Goal: Task Accomplishment & Management: Complete application form

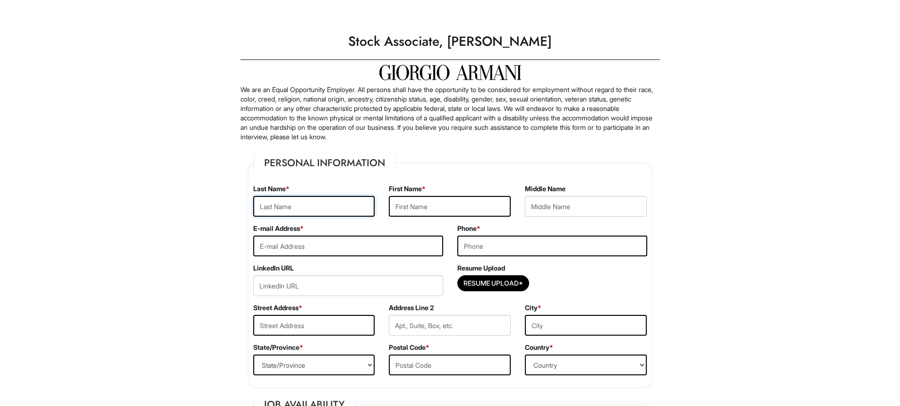
click at [330, 202] on input "text" at bounding box center [314, 206] width 122 height 21
type input "Jackson"
type input "CorDarius"
type input "4106354579"
type input "10104 Idaho Pl"
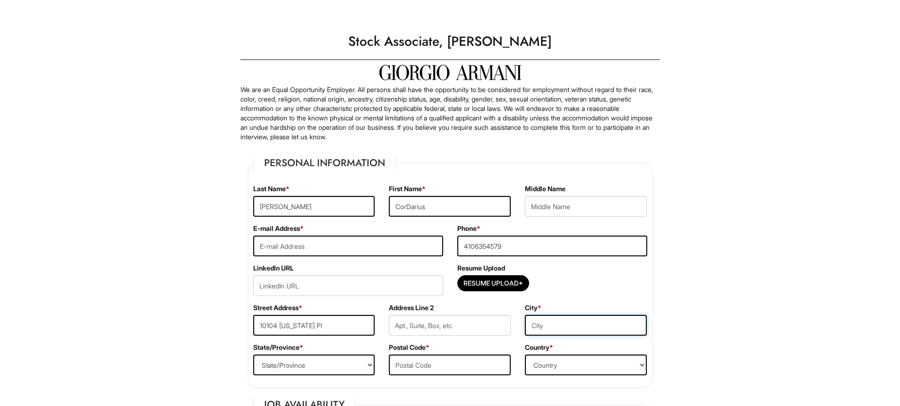
type input "Upper Marlboro"
select select "MD"
type input "20774"
select select "United States of America"
click at [589, 212] on input "text" at bounding box center [586, 206] width 122 height 21
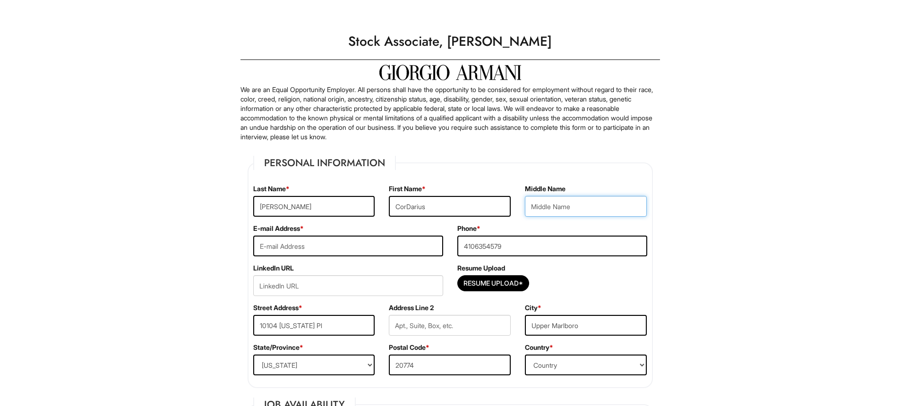
type input "Dere"
type input "cordariusjackson245@gmail.com"
click at [493, 283] on input "Resume Upload*" at bounding box center [493, 283] width 71 height 15
type input "C:\fakepath\Resume.pdf"
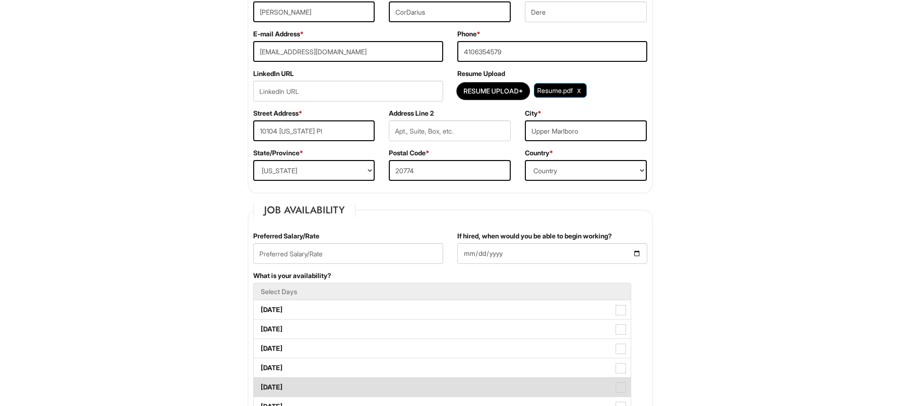
scroll to position [282, 0]
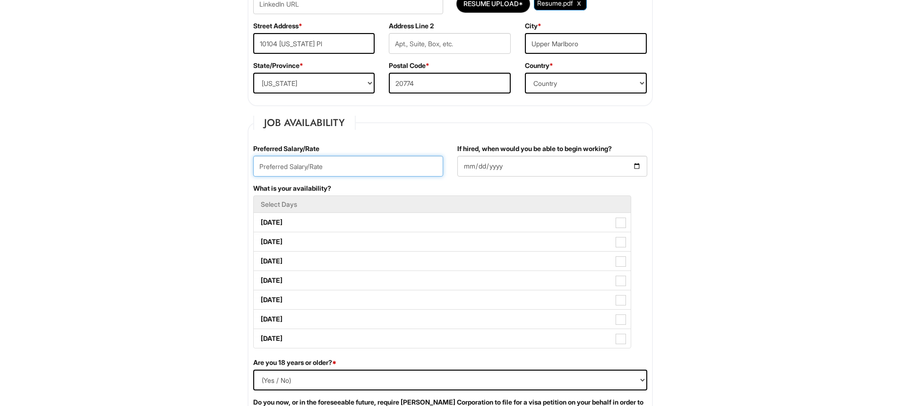
click at [364, 170] on input "text" at bounding box center [348, 166] width 190 height 21
type input "2"
type input "$20"
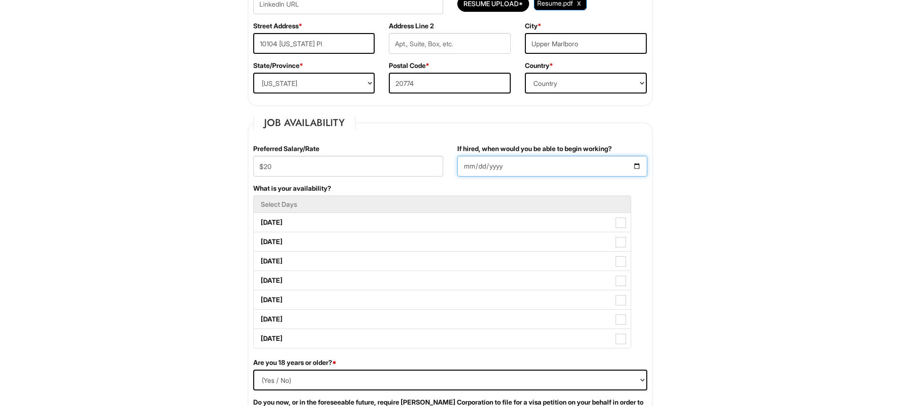
click at [570, 170] on input "If hired, when would you be able to begin working?" at bounding box center [553, 166] width 190 height 21
click at [632, 163] on input "If hired, when would you be able to begin working?" at bounding box center [553, 166] width 190 height 21
click at [638, 164] on input "If hired, when would you be able to begin working?" at bounding box center [553, 166] width 190 height 21
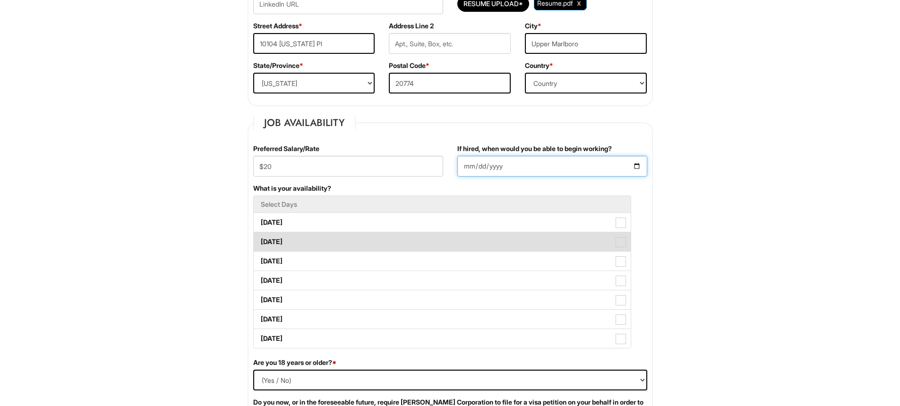
type input "2025-09-15"
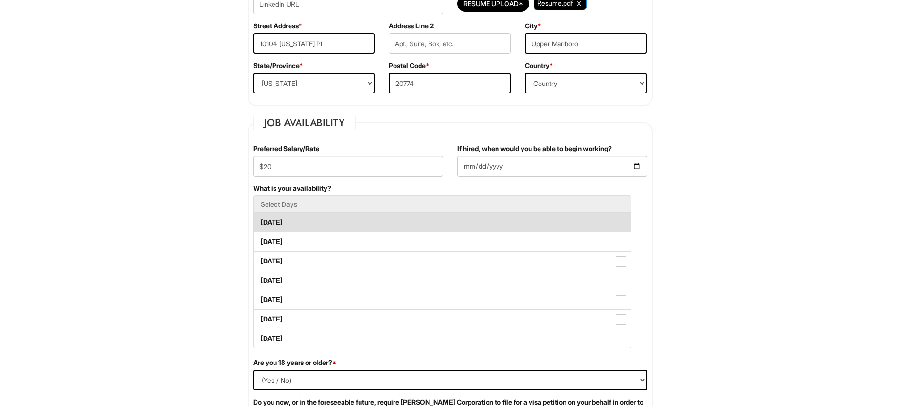
click at [624, 225] on span at bounding box center [621, 223] width 10 height 10
click at [260, 221] on Available_Monday "Monday" at bounding box center [257, 218] width 6 height 6
checkbox Available_Monday "true"
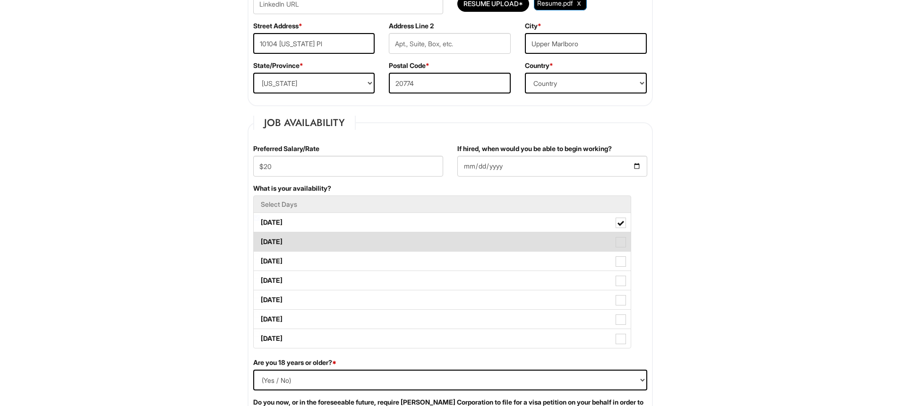
click at [623, 240] on span at bounding box center [621, 242] width 10 height 10
click at [260, 240] on Available_Tuesday "Tuesday" at bounding box center [257, 237] width 6 height 6
checkbox Available_Tuesday "true"
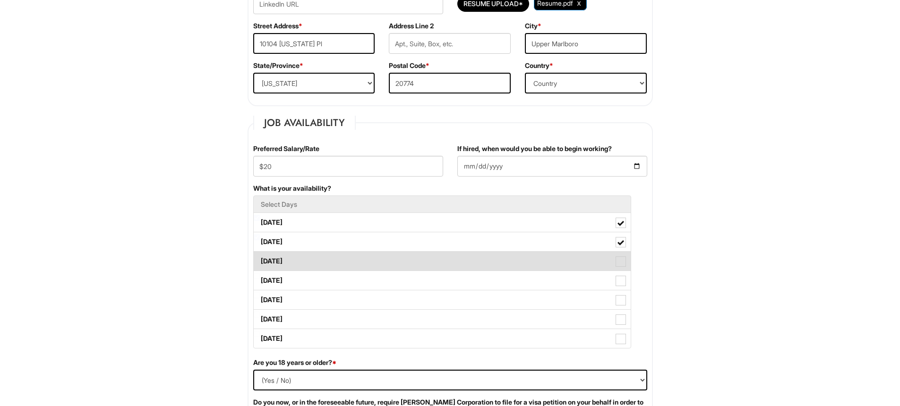
click at [620, 257] on span at bounding box center [621, 262] width 10 height 10
click at [260, 257] on Available_Wednesday "Wednesday" at bounding box center [257, 257] width 6 height 6
checkbox Available_Wednesday "true"
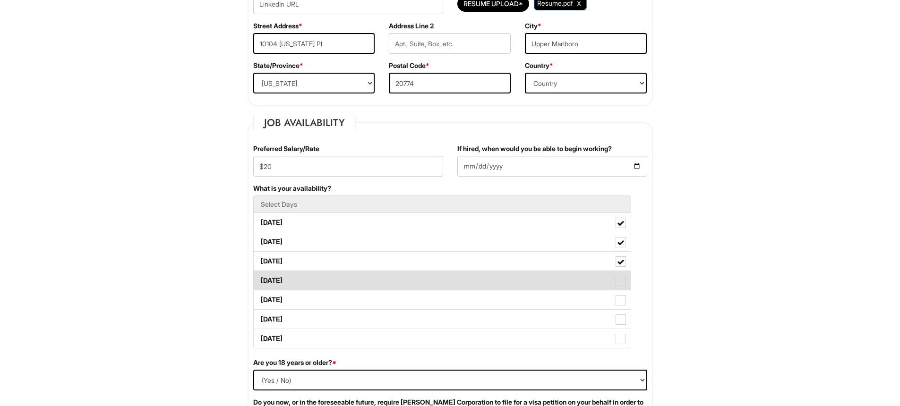
drag, startPoint x: 620, startPoint y: 276, endPoint x: 623, endPoint y: 282, distance: 6.6
click at [620, 276] on span at bounding box center [621, 281] width 10 height 10
click at [260, 276] on Available_Thursday "Thursday" at bounding box center [257, 276] width 6 height 6
checkbox Available_Thursday "true"
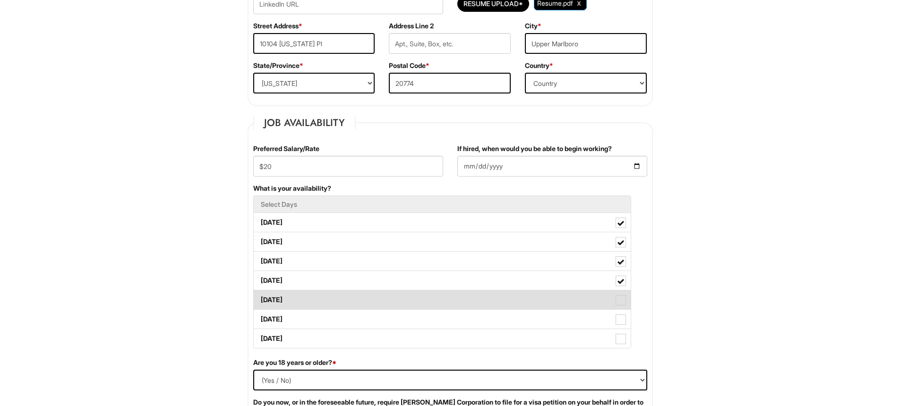
click at [625, 294] on label "Friday" at bounding box center [442, 300] width 377 height 19
click at [260, 294] on Available_Friday "Friday" at bounding box center [257, 296] width 6 height 6
checkbox Available_Friday "true"
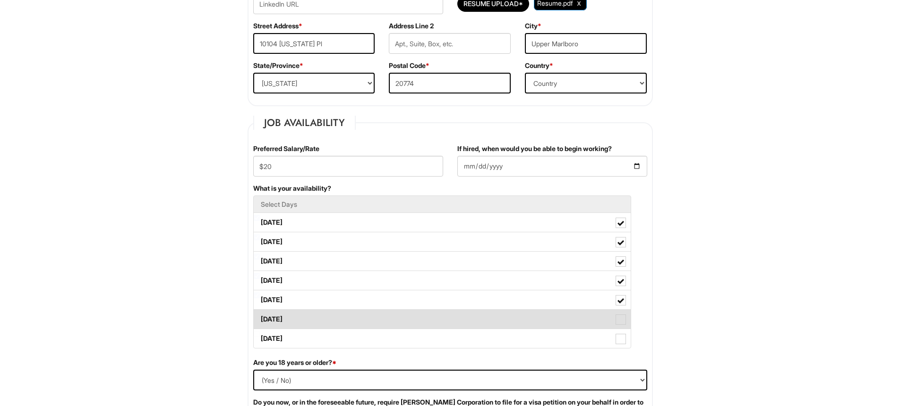
click at [621, 317] on span at bounding box center [621, 320] width 10 height 10
click at [260, 317] on Available_Saturday "Saturday" at bounding box center [257, 315] width 6 height 6
checkbox Available_Saturday "true"
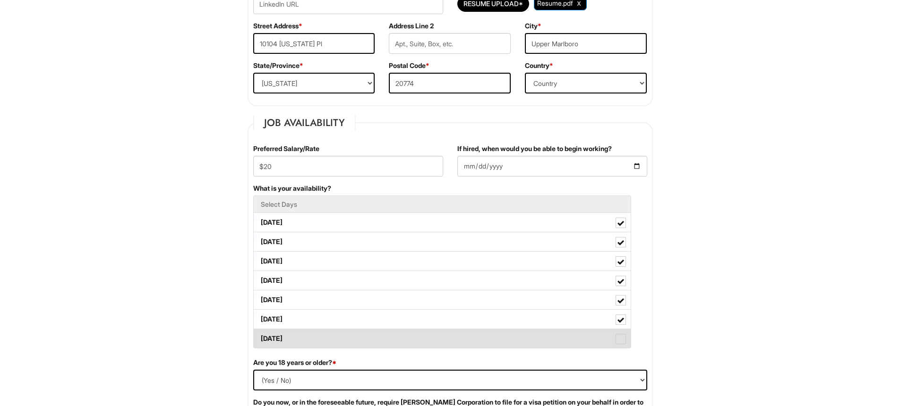
click at [625, 330] on label "Sunday" at bounding box center [442, 338] width 377 height 19
click at [260, 331] on Available_Sunday "Sunday" at bounding box center [257, 334] width 6 height 6
checkbox Available_Sunday "true"
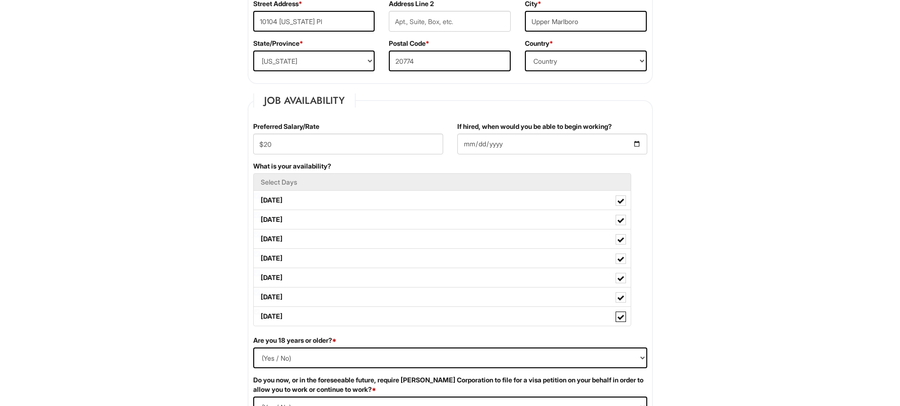
scroll to position [305, 0]
click at [375, 347] on div "Are you 18 years or older? * (Yes / No) Yes No" at bounding box center [450, 356] width 408 height 40
click at [373, 348] on select "(Yes / No) Yes No" at bounding box center [450, 357] width 394 height 21
select select "Yes"
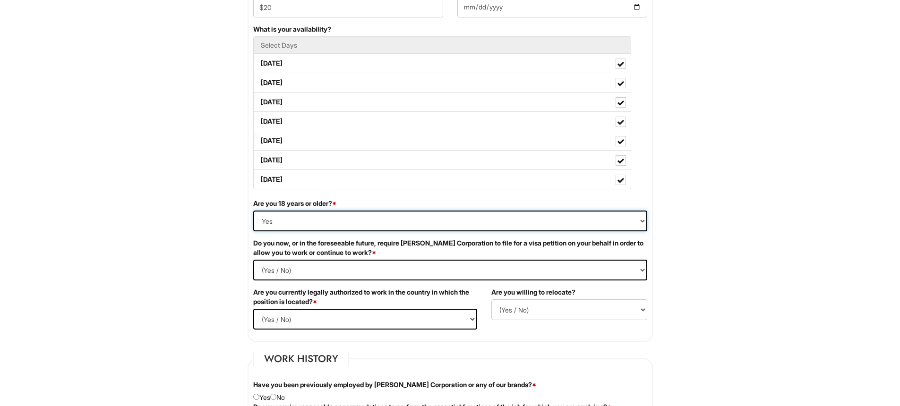
scroll to position [497, 0]
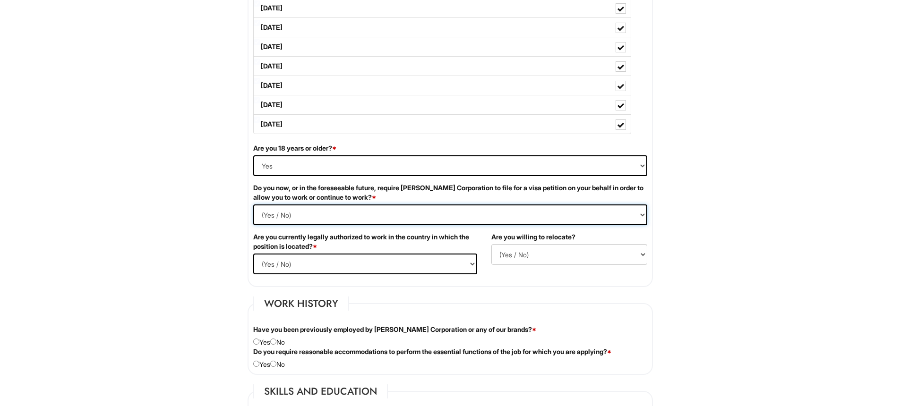
click at [323, 216] on Required "(Yes / No) Yes No" at bounding box center [450, 215] width 394 height 21
select Required "Yes"
click at [409, 262] on select "(Yes / No) Yes No" at bounding box center [365, 264] width 224 height 21
select select "Yes"
click at [569, 253] on select "(Yes / No) No Yes" at bounding box center [570, 254] width 156 height 21
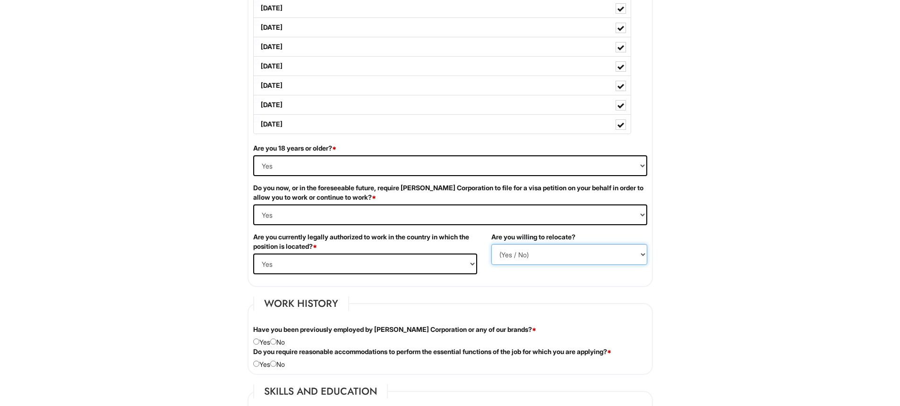
select select "Y"
click at [276, 342] on input "radio" at bounding box center [273, 342] width 6 height 6
radio input "true"
click at [257, 365] on input "radio" at bounding box center [256, 364] width 6 height 6
radio input "true"
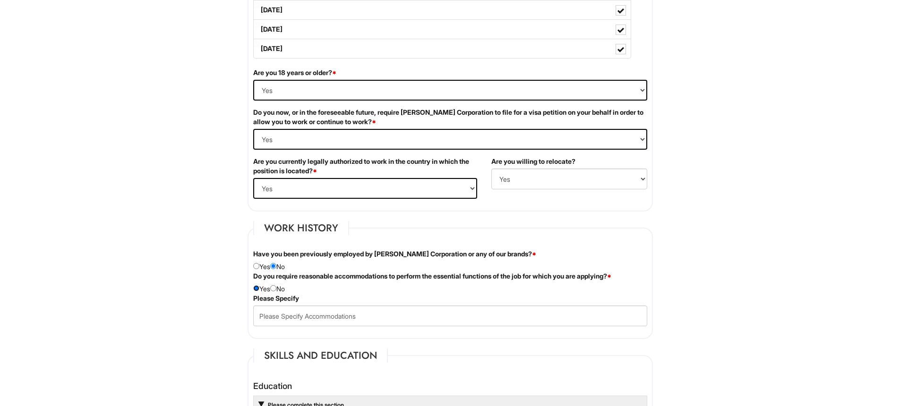
scroll to position [573, 0]
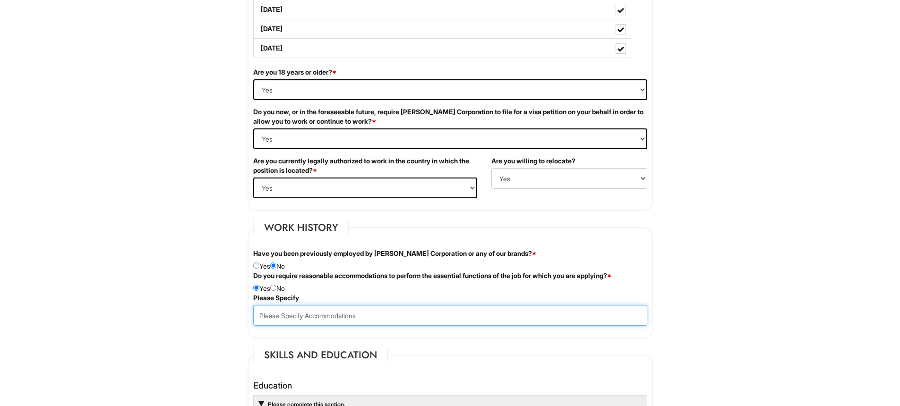
click at [412, 311] on input "text" at bounding box center [450, 315] width 394 height 21
click at [404, 314] on input "text" at bounding box center [450, 315] width 394 height 21
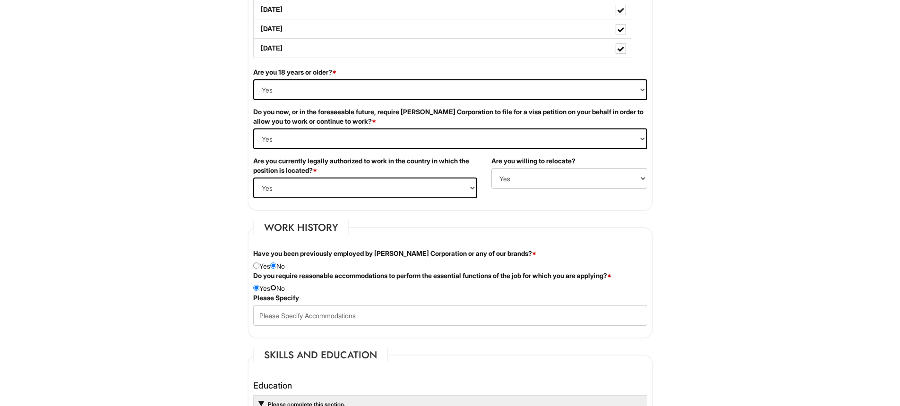
click at [277, 289] on input "radio" at bounding box center [273, 288] width 6 height 6
radio input "true"
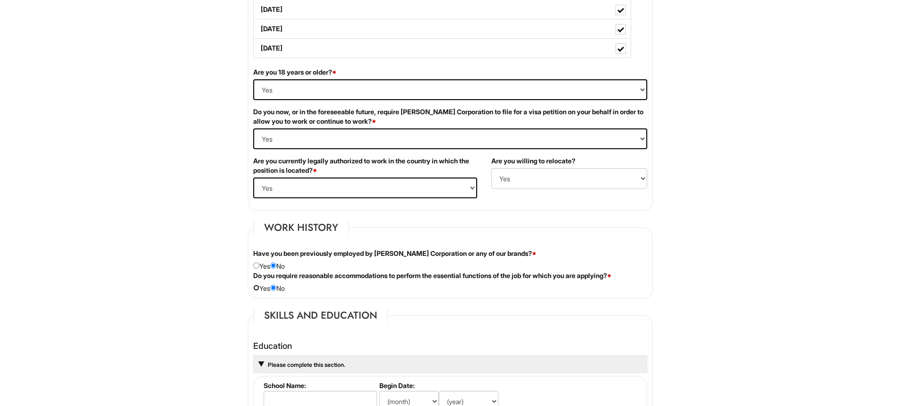
click at [256, 290] on input "radio" at bounding box center [256, 288] width 6 height 6
radio input "true"
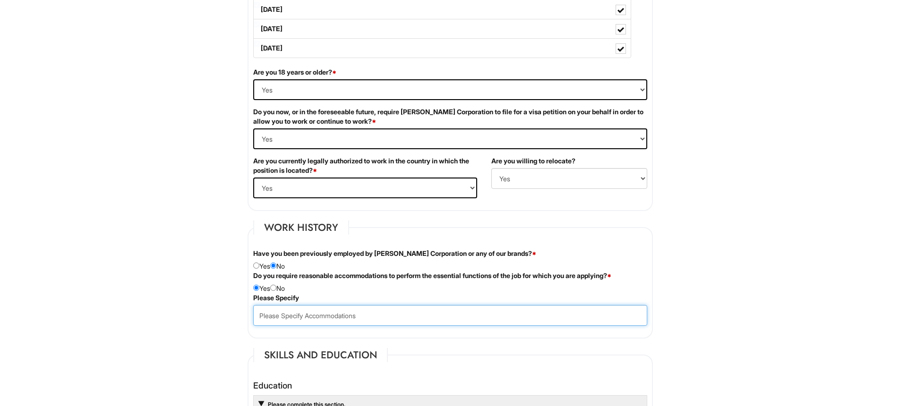
click at [289, 314] on input "text" at bounding box center [450, 315] width 394 height 21
type input "r"
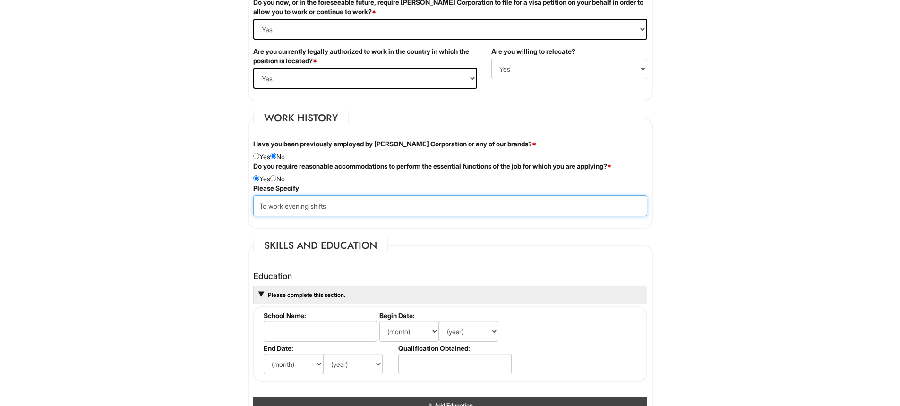
scroll to position [763, 0]
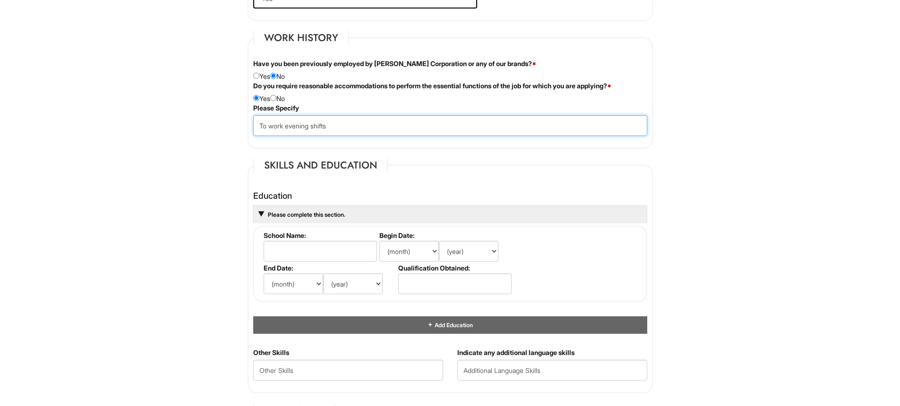
type input "To work evening shifts"
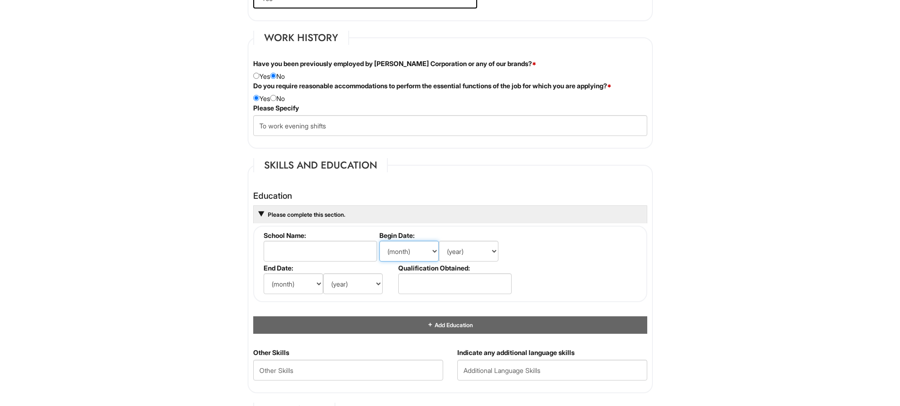
click at [430, 254] on select "(month) Jan Feb Mar Apr May Jun Jul Aug Sep Oct Nov Dec" at bounding box center [410, 251] width 60 height 21
click at [312, 254] on input "text" at bounding box center [320, 251] width 113 height 21
type input "North Pike Senior High School"
click at [426, 252] on select "(month) Jan Feb Mar Apr May Jun Jul Aug Sep Oct Nov Dec" at bounding box center [410, 251] width 60 height 21
click at [435, 251] on select "(month) Jan Feb Mar Apr May Jun Jul Aug Sep Oct Nov Dec" at bounding box center [410, 251] width 60 height 21
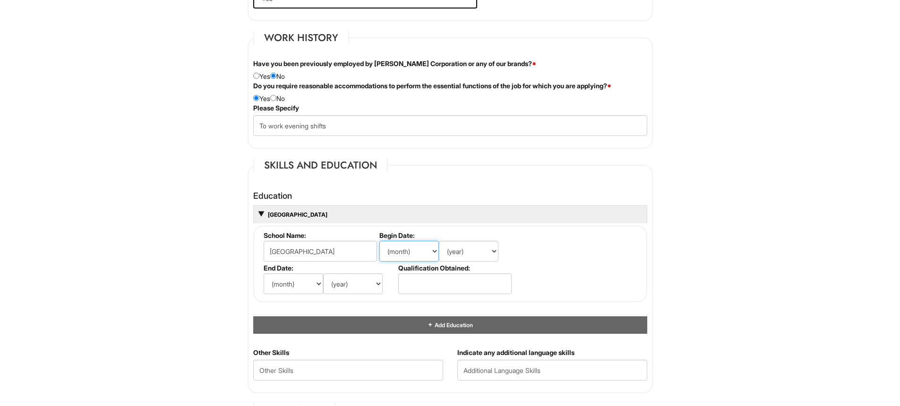
select select "8"
click at [484, 255] on select "(year) 2029 2028 2027 2026 2025 2024 2023 2022 2021 2020 2019 2018 2017 2016 20…" at bounding box center [469, 251] width 60 height 21
select select "2017"
click at [305, 285] on select "(month) Jan Feb Mar Apr May Jun Jul Aug Sep Oct Nov Dec" at bounding box center [294, 284] width 60 height 21
select select "5"
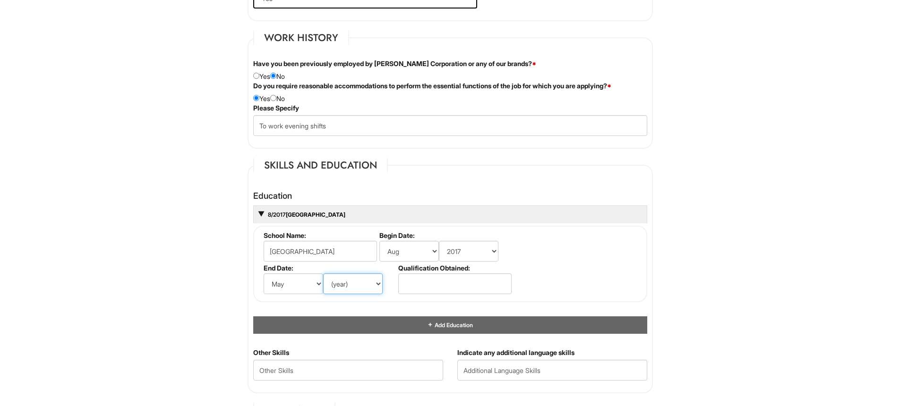
click at [341, 278] on select "(year) 2029 2028 2027 2026 2025 2024 2023 2022 2021 2020 2019 2018 2017 2016 20…" at bounding box center [353, 284] width 60 height 21
select select "2021"
click at [421, 285] on input "text" at bounding box center [454, 284] width 113 height 21
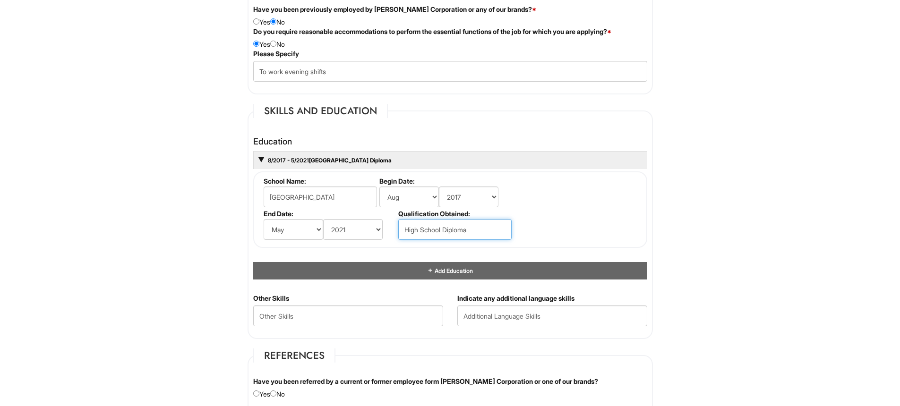
scroll to position [969, 0]
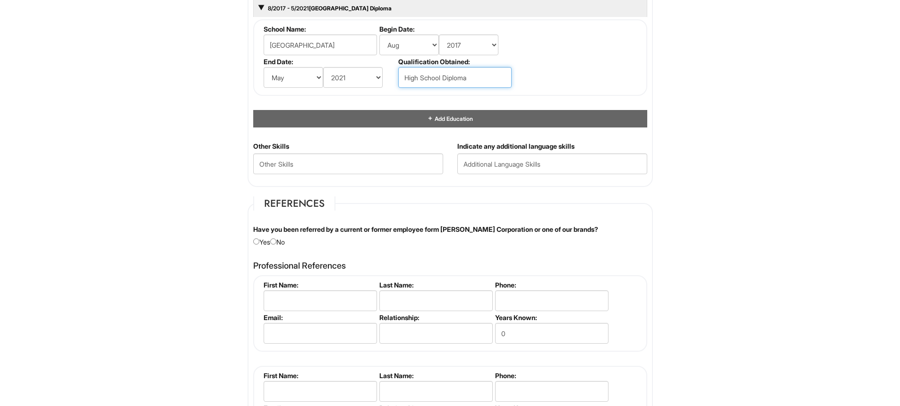
type input "High School Diploma"
click at [277, 243] on input "radio" at bounding box center [273, 242] width 6 height 6
radio input "true"
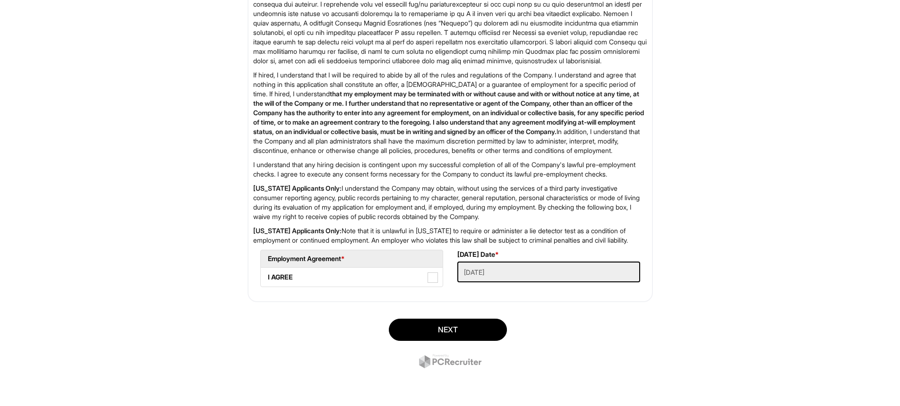
scroll to position [1518, 0]
click at [433, 277] on span at bounding box center [433, 278] width 10 height 10
click at [267, 276] on AGREE "I AGREE" at bounding box center [264, 273] width 6 height 6
checkbox AGREE "true"
click at [440, 320] on button "Next" at bounding box center [448, 330] width 118 height 22
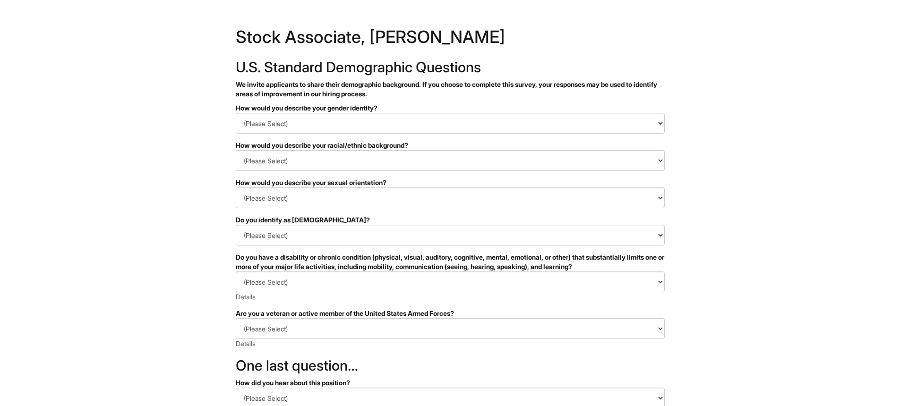
drag, startPoint x: 368, startPoint y: 86, endPoint x: 366, endPoint y: 91, distance: 5.7
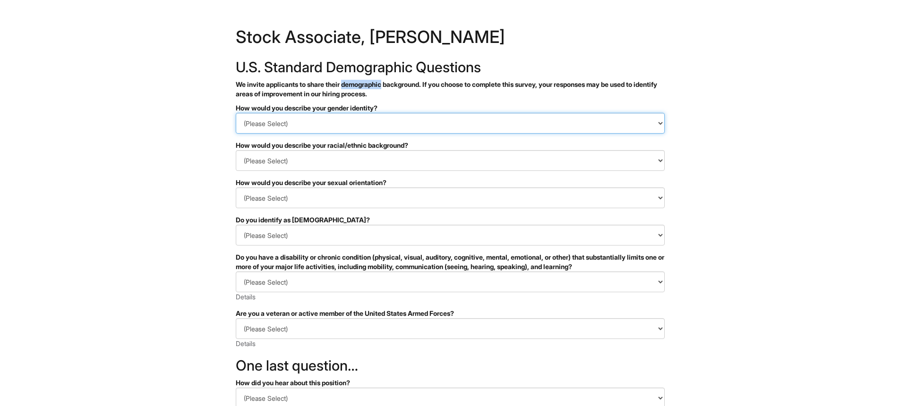
click at [381, 122] on select "(Please Select) Man Woman Non-binary I prefer to self-describe I don't wish to …" at bounding box center [450, 123] width 429 height 21
select select "Man"
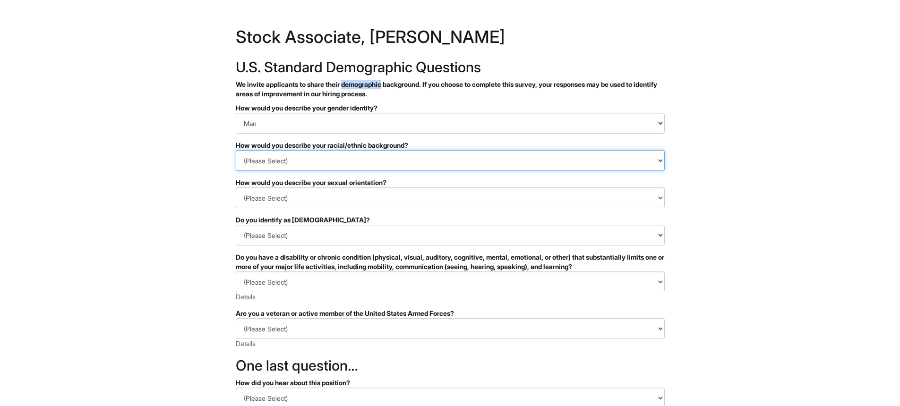
click at [356, 164] on select "(Please Select) Black or of African descent East Asian Hispanic, Latinx or of S…" at bounding box center [450, 160] width 429 height 21
select select "Black or of African descent"
click at [322, 159] on select "(Please Select) Black or of African descent East Asian Hispanic, Latinx or of S…" at bounding box center [450, 160] width 429 height 21
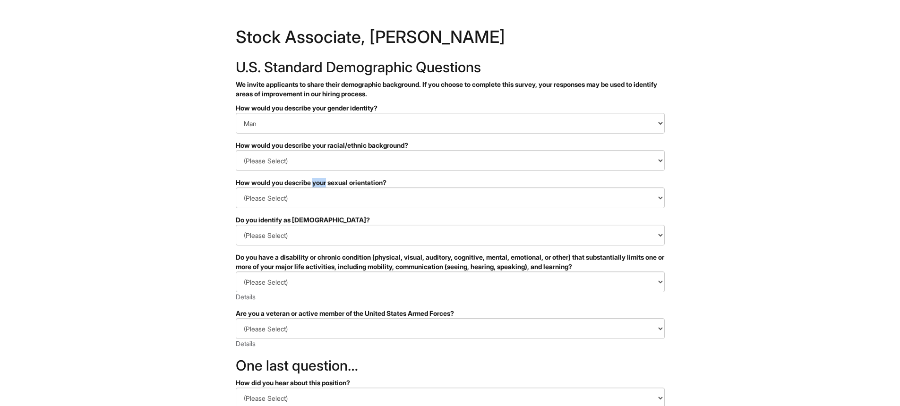
click at [474, 208] on form "PLEASE COMPLETE ALL REQUIRED FIELDS How would you describe your gender identity…" at bounding box center [450, 306] width 429 height 405
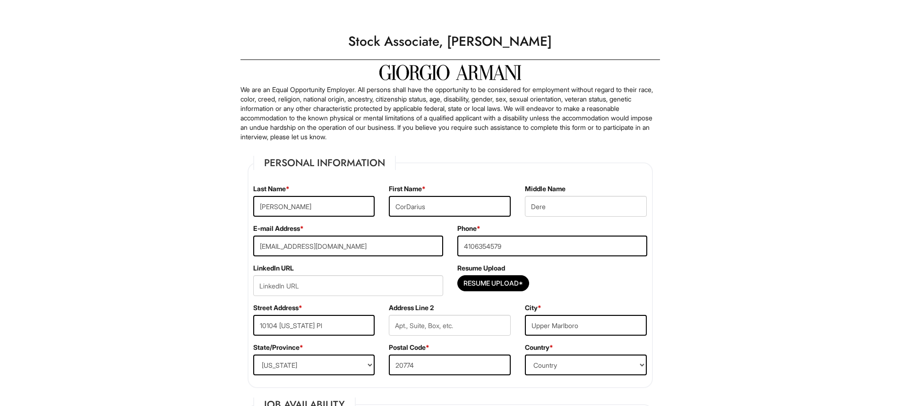
select select "MD"
select select "United States of America"
select select "Yes"
select Required "Yes"
select select "Yes"
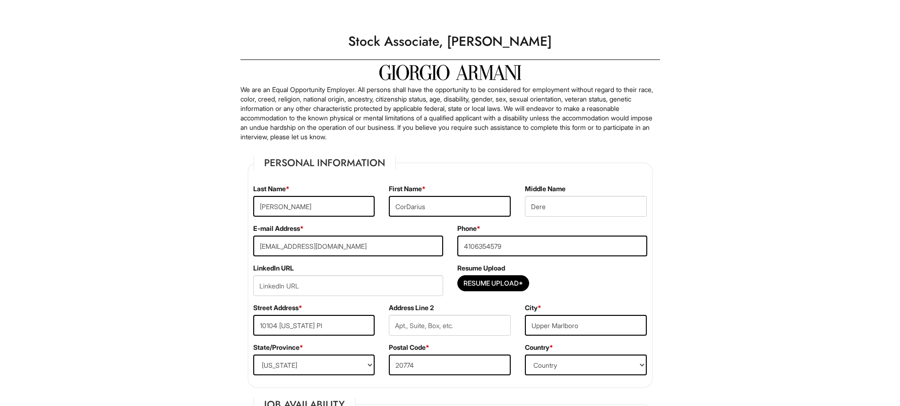
select select "Y"
select select "8"
select select "2017"
select select "5"
select select "2021"
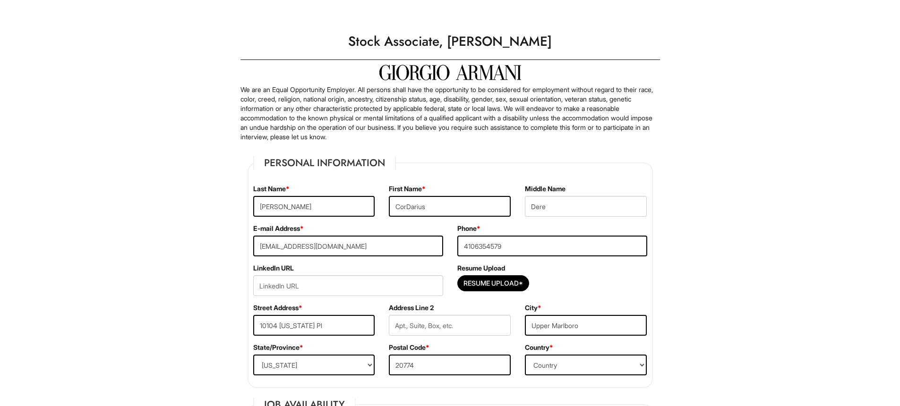
drag, startPoint x: 0, startPoint y: 0, endPoint x: 439, endPoint y: 203, distance: 483.9
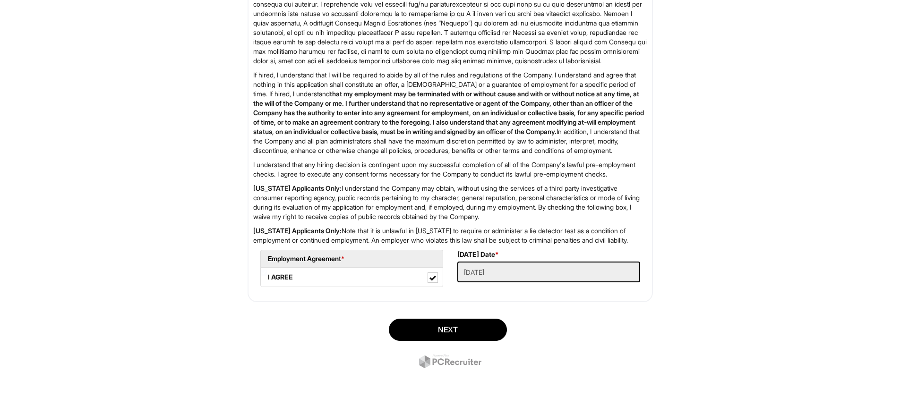
click at [561, 340] on div "Next" at bounding box center [451, 345] width 420 height 66
drag, startPoint x: 432, startPoint y: 328, endPoint x: 424, endPoint y: 326, distance: 7.7
click at [432, 328] on button "Next" at bounding box center [448, 330] width 118 height 22
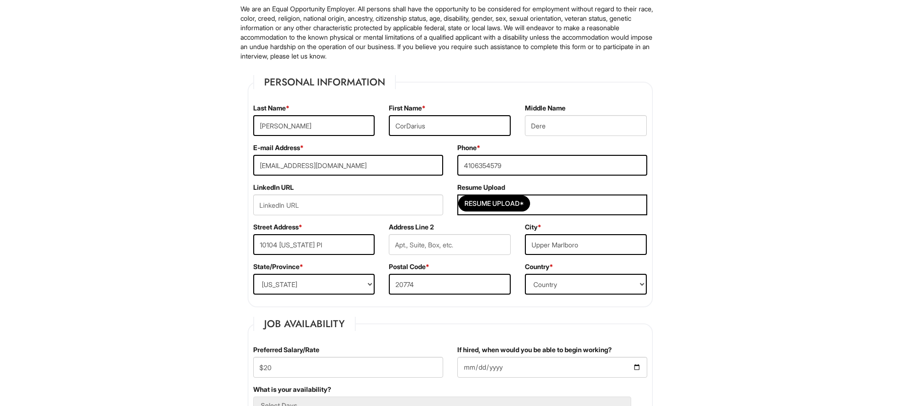
scroll to position [0, 0]
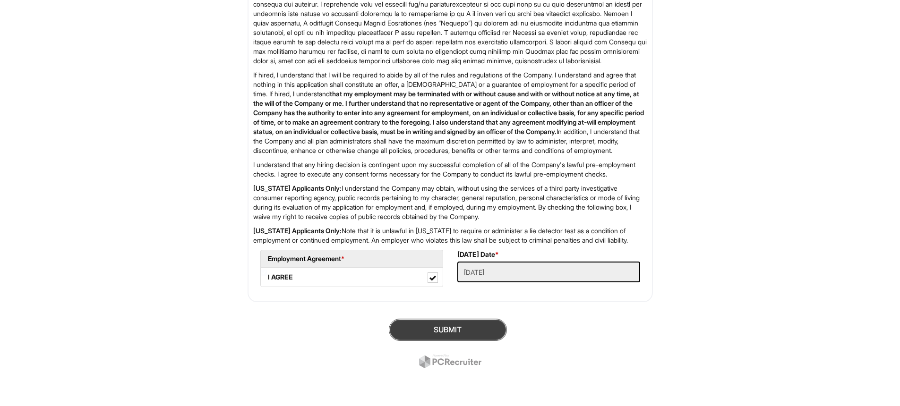
click at [459, 327] on button "SUBMIT" at bounding box center [448, 330] width 118 height 22
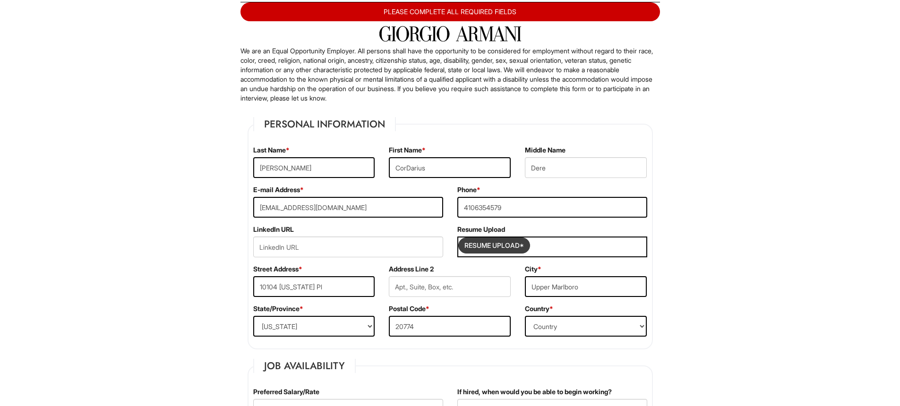
click at [508, 246] on input "Resume Upload*" at bounding box center [494, 245] width 71 height 15
type input "C:\fakepath\Resume.pdf"
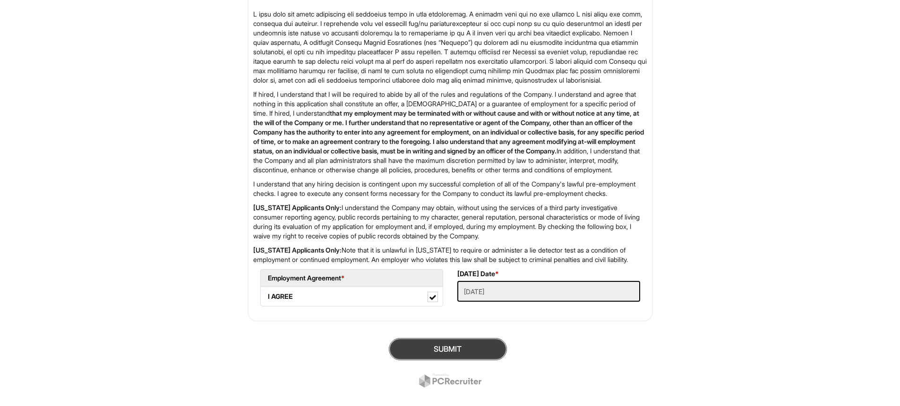
click at [493, 361] on button "SUBMIT" at bounding box center [448, 349] width 118 height 22
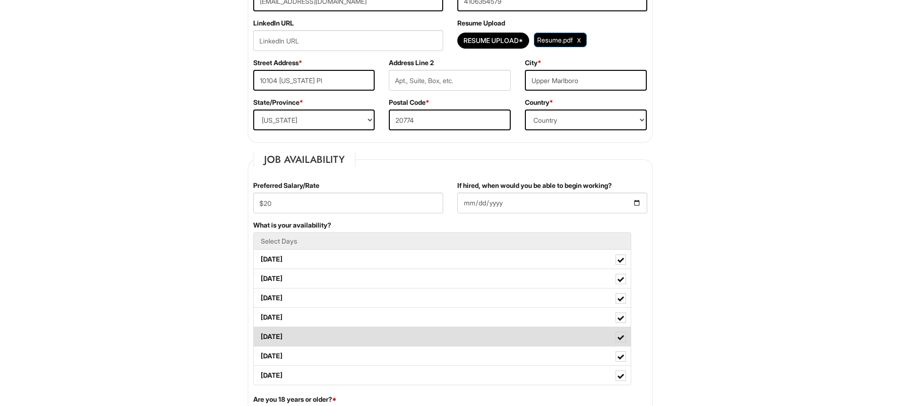
scroll to position [416, 0]
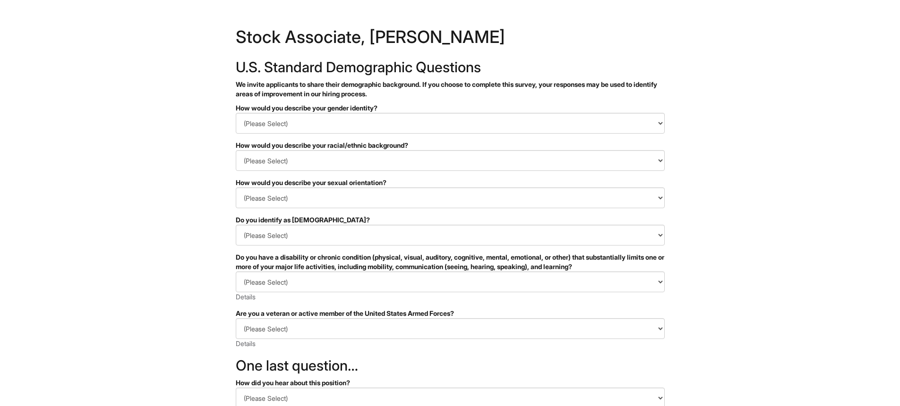
drag, startPoint x: 338, startPoint y: 101, endPoint x: 346, endPoint y: 117, distance: 17.6
click at [339, 102] on div "✔ 2 3 Stock Associate, Giorgio Armani U.S. Standard Demographic Questions We in…" at bounding box center [450, 269] width 439 height 490
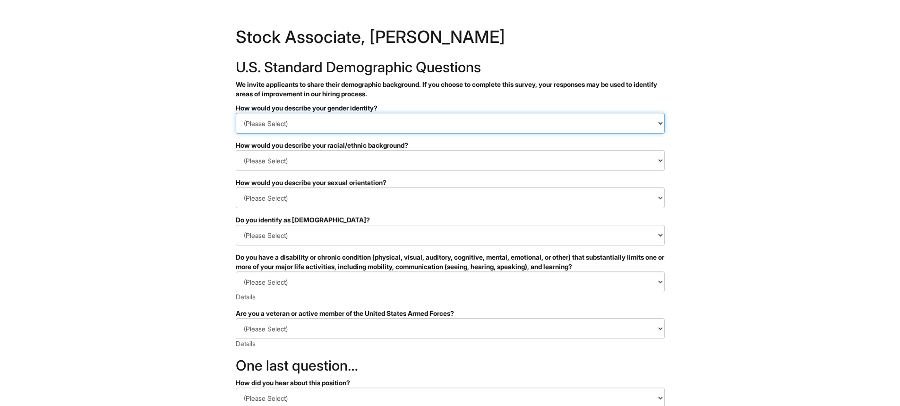
click at [344, 121] on select "(Please Select) Man Woman Non-binary I prefer to self-describe I don't wish to …" at bounding box center [450, 123] width 429 height 21
select select "Man"
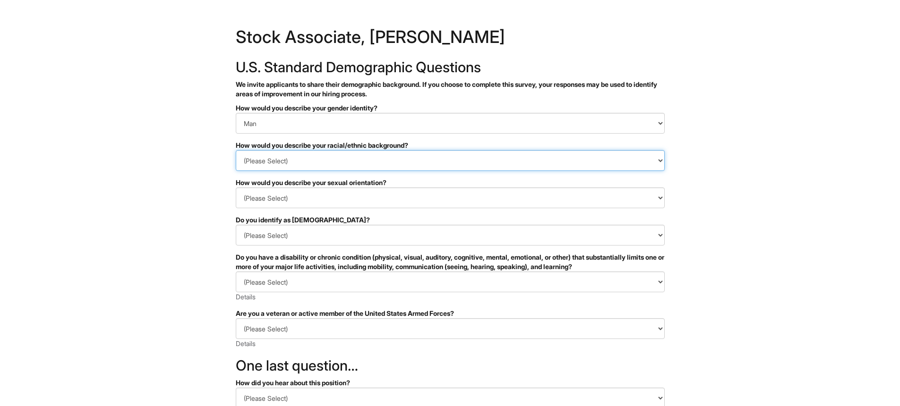
click at [312, 164] on select "(Please Select) Black or of African descent East Asian Hispanic, Latinx or of S…" at bounding box center [450, 160] width 429 height 21
select select "Black or of African descent"
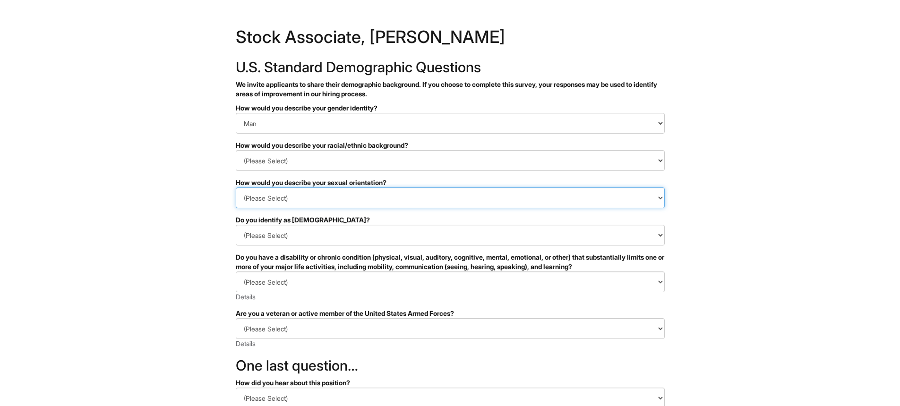
click at [330, 206] on select "(Please Select) Asexual Bisexual and/or pansexual Gay Heterosexual Lesbian Quee…" at bounding box center [450, 198] width 429 height 21
select select "Heterosexual"
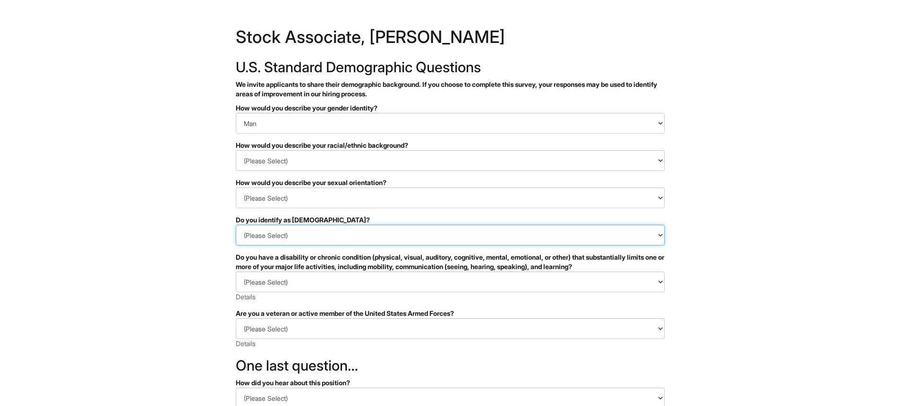
click at [325, 238] on select "(Please Select) Yes No I prefer to self-describe I don't wish to answer" at bounding box center [450, 235] width 429 height 21
select select "No"
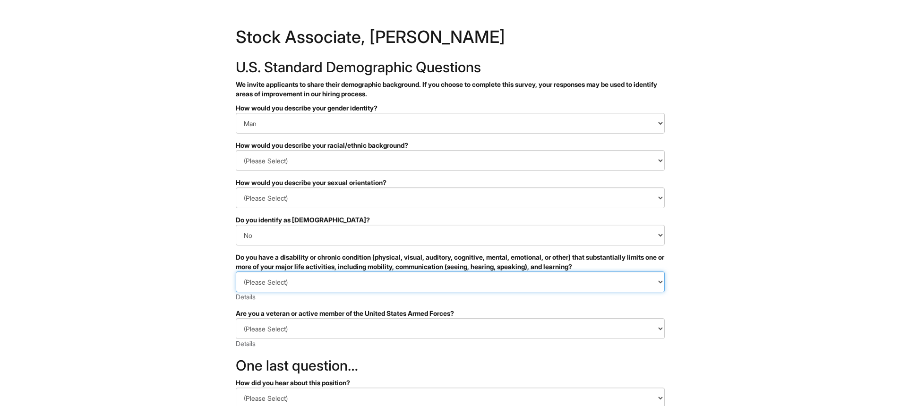
click at [356, 286] on select "(Please Select) YES, I HAVE A DISABILITY (or previously had a disability) NO, I…" at bounding box center [450, 282] width 429 height 21
select select "NO, I DON'T HAVE A DISABILITY"
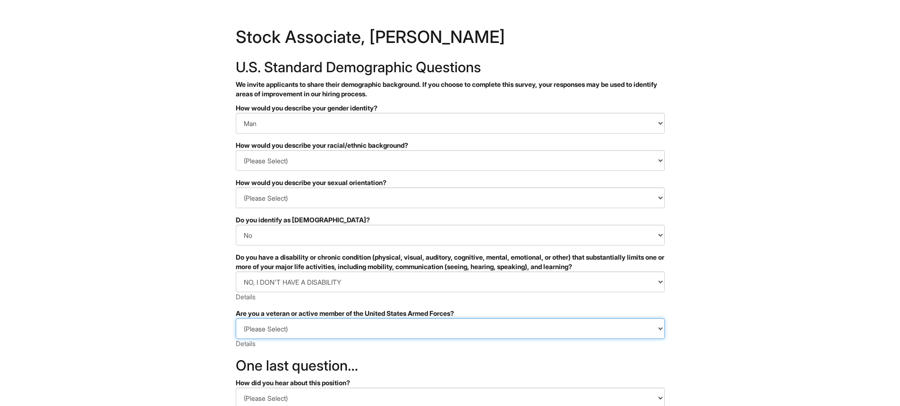
click at [353, 332] on select "(Please Select) I IDENTIFY AS ONE OR MORE OF THE CLASSIFICATIONS OF PROTECTED V…" at bounding box center [450, 329] width 429 height 21
click at [323, 320] on select "(Please Select) I IDENTIFY AS ONE OR MORE OF THE CLASSIFICATIONS OF PROTECTED V…" at bounding box center [450, 329] width 429 height 21
select select "I AM NOT A PROTECTED VETERAN"
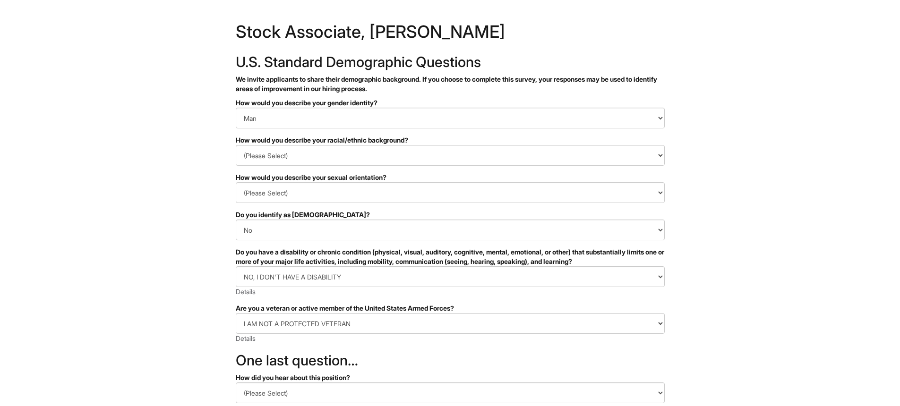
click at [318, 349] on form "PLEASE COMPLETE ALL REQUIRED FIELDS How would you describe your gender identity…" at bounding box center [450, 300] width 429 height 405
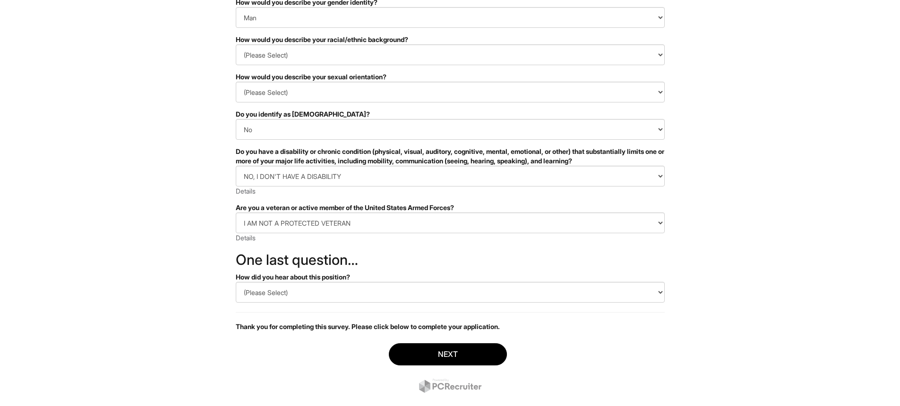
scroll to position [126, 0]
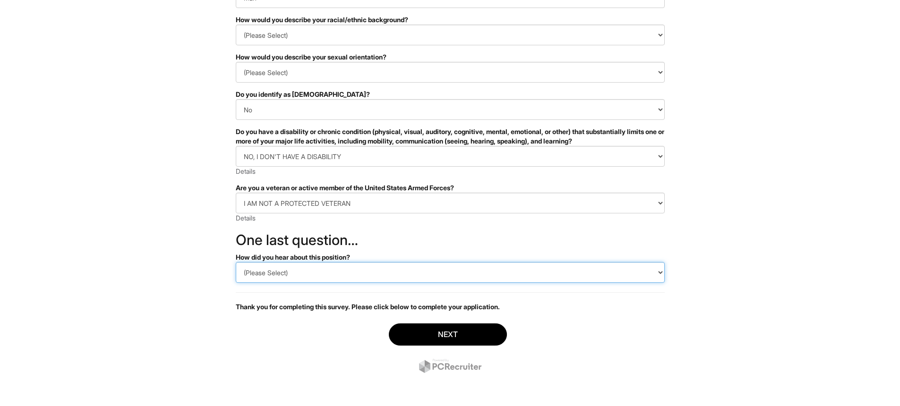
click at [371, 270] on select "(Please Select) CareerBuilder Indeed LinkedIn Monster Referral Other" at bounding box center [450, 272] width 429 height 21
select select "Other"
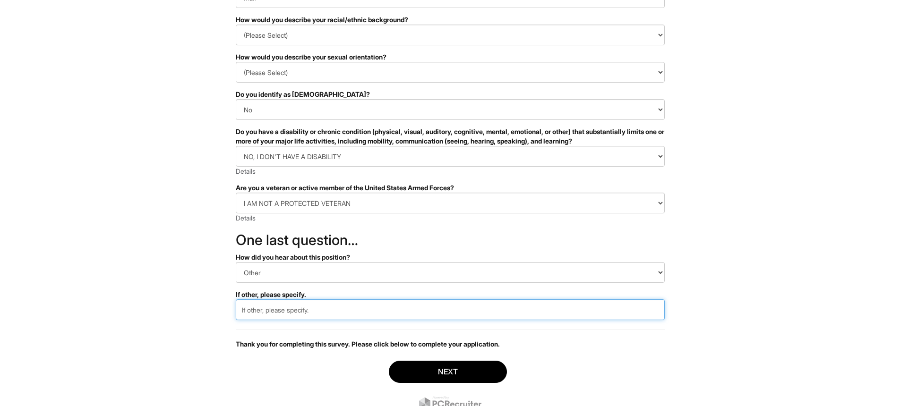
click at [272, 320] on input "text" at bounding box center [450, 310] width 429 height 21
type input "V"
type input "Bandana"
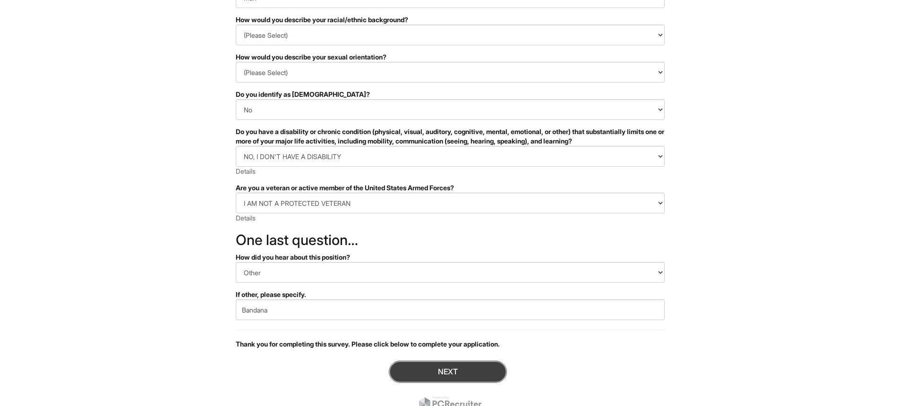
click at [415, 382] on button "Next" at bounding box center [448, 372] width 118 height 22
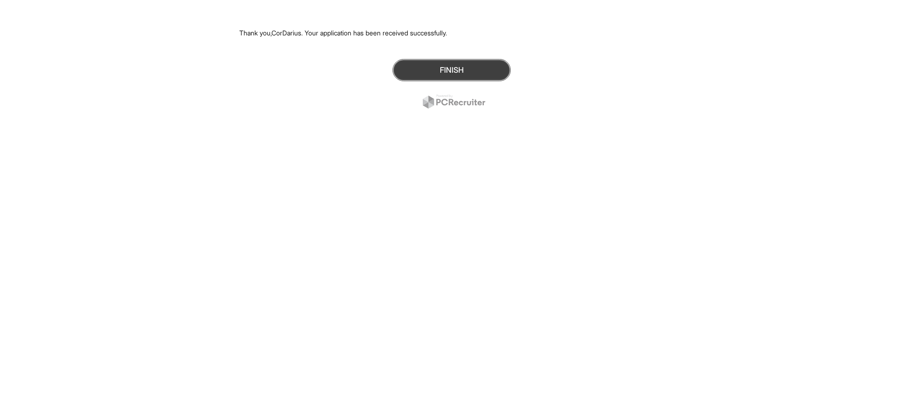
click at [456, 70] on button "Finish" at bounding box center [451, 70] width 118 height 22
